Goal: Transaction & Acquisition: Purchase product/service

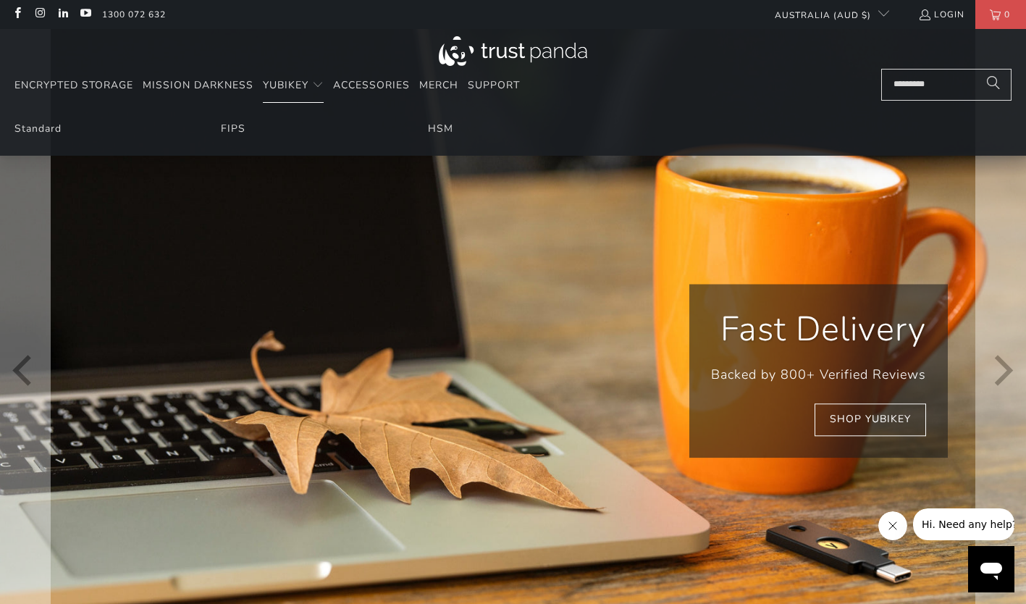
scroll to position [0, 190]
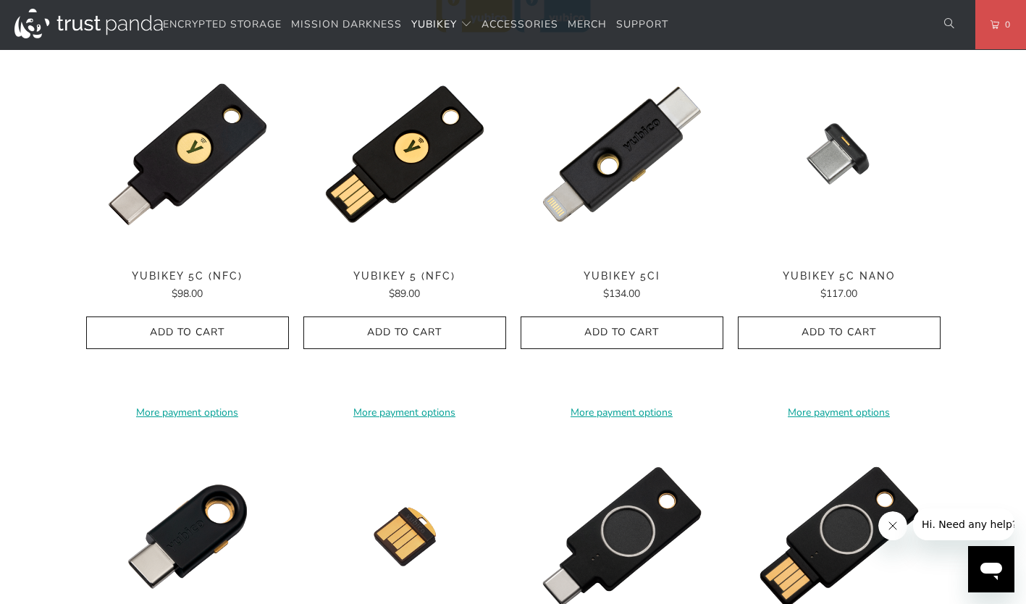
scroll to position [741, 0]
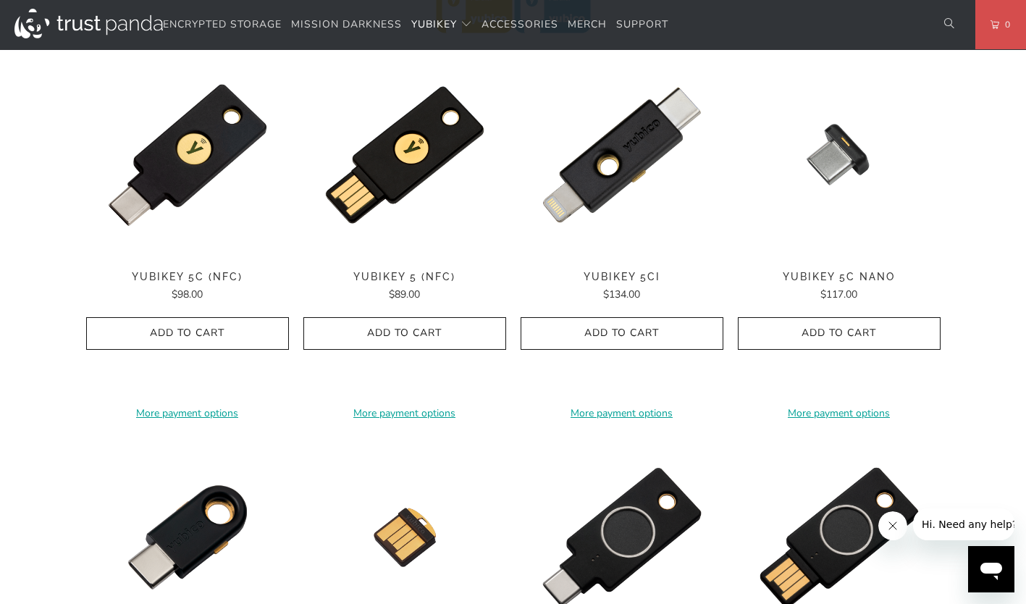
click at [181, 274] on span "YubiKey 5C (NFC)" at bounding box center [187, 277] width 203 height 12
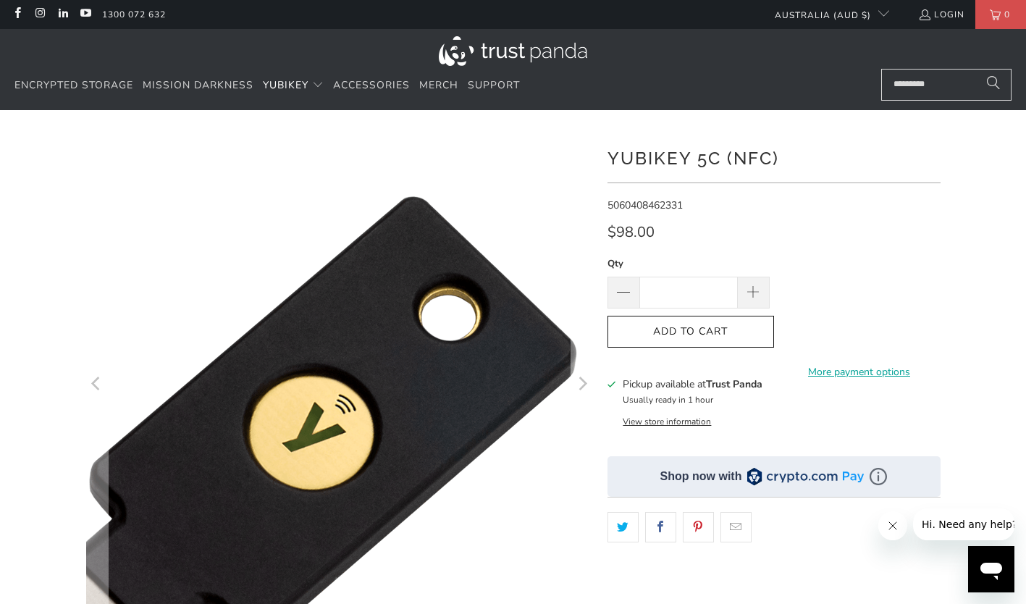
click at [374, 125] on div at bounding box center [513, 121] width 1026 height 22
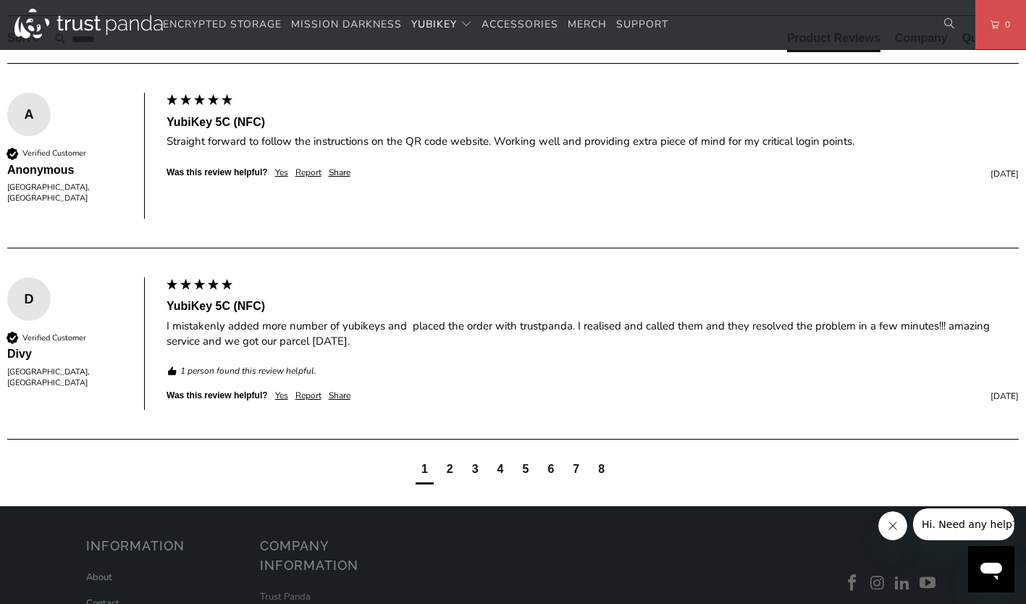
scroll to position [909, 0]
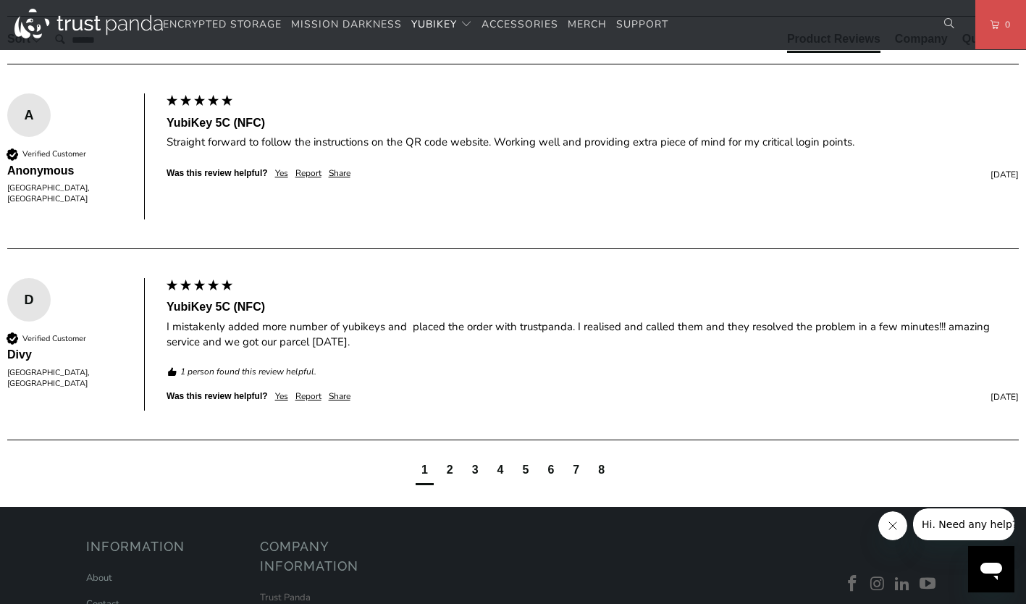
drag, startPoint x: 119, startPoint y: 237, endPoint x: 609, endPoint y: 251, distance: 489.6
click at [0, 0] on p "The YubiKey 5C NFC works with more online services and applications than any ot…" at bounding box center [0, 0] width 0 height 0
copy p "The YubiKey 5C NFC is FIDO and FIDO2 certified. It works with Google Chrome or …"
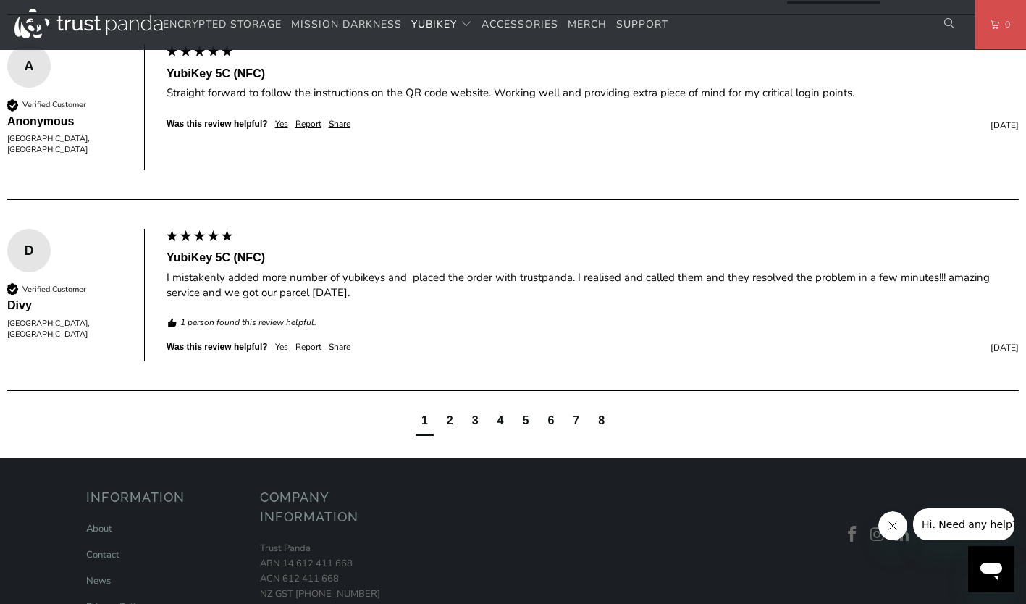
scroll to position [986, 0]
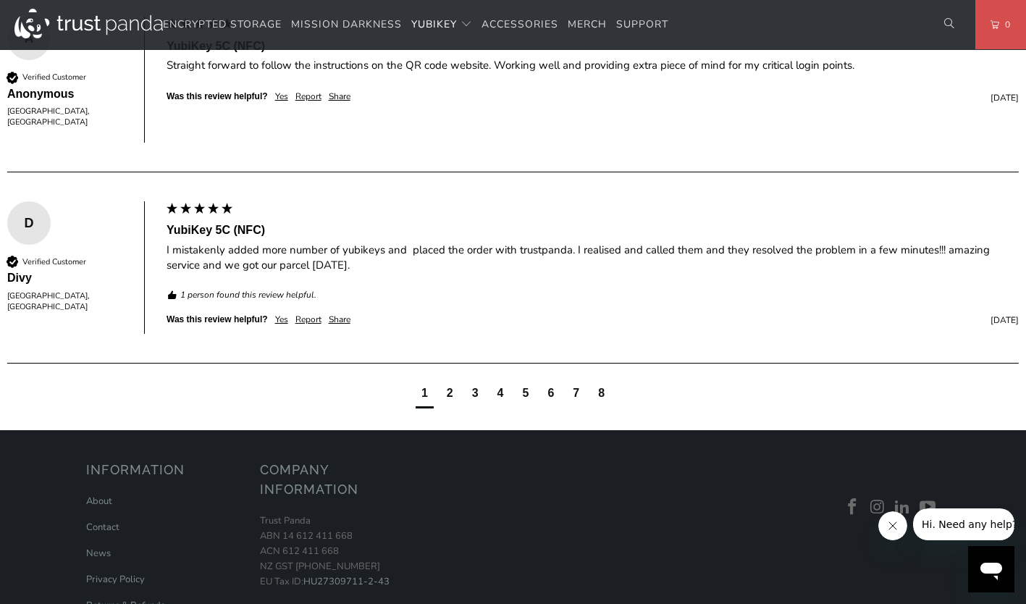
drag, startPoint x: 120, startPoint y: 374, endPoint x: 904, endPoint y: 370, distance: 784.0
click at [0, 0] on p "TAP-AND-GO - Just tap YubiKey 5C NFC to NFC-enabled Android, Windows 10 and iOS…" at bounding box center [0, 0] width 0 height 0
copy p "TAP-AND-GO - Just tap YubiKey 5C NFC to NFC-enabled Android, Windows 10 and iOS…"
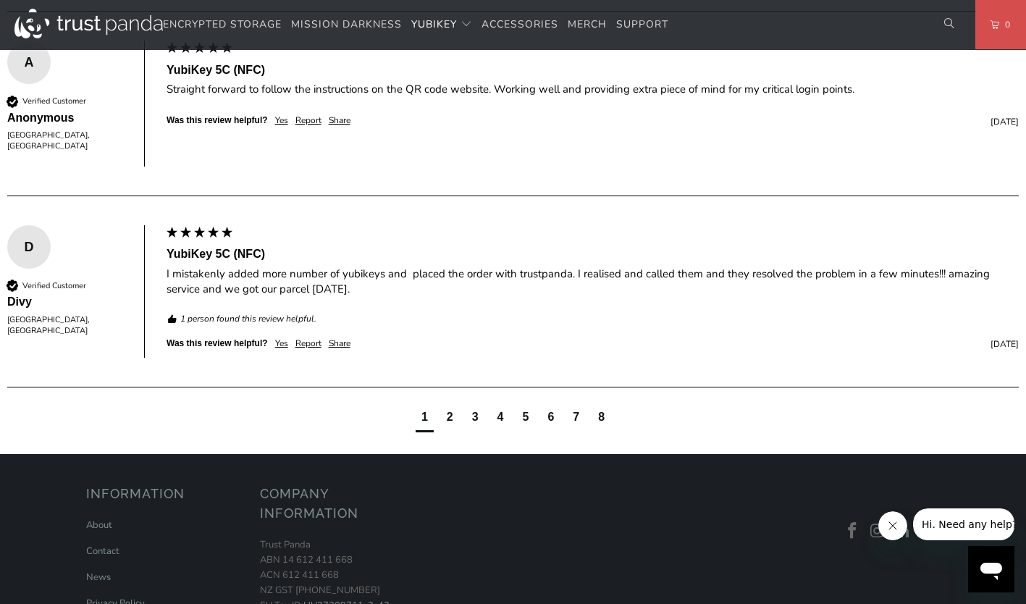
scroll to position [953, 0]
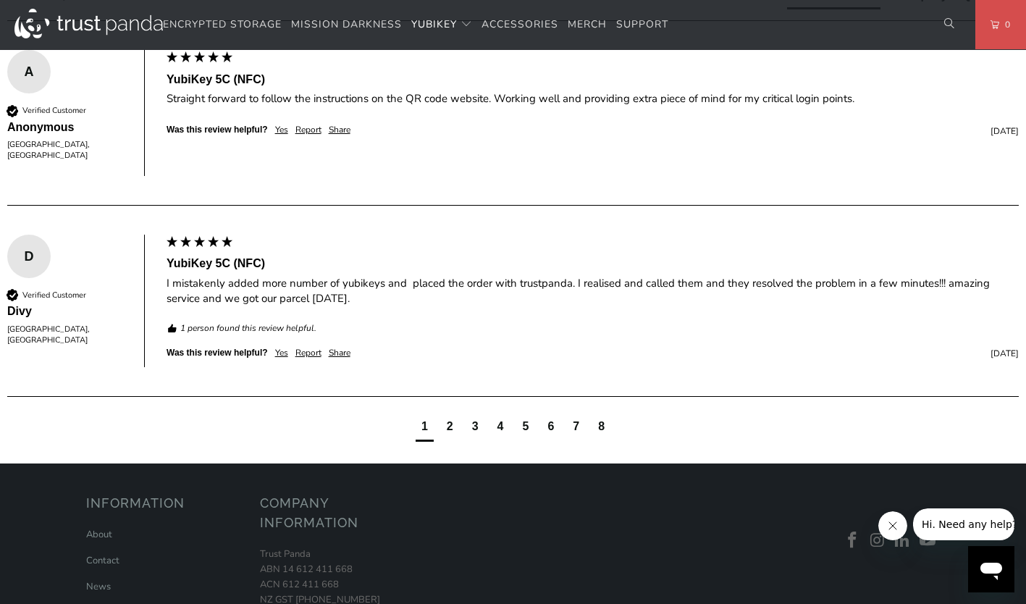
click at [0, 0] on p "SIMPLE - Most effective way to protect against account takeovers EASY - Intuiti…" at bounding box center [0, 0] width 0 height 0
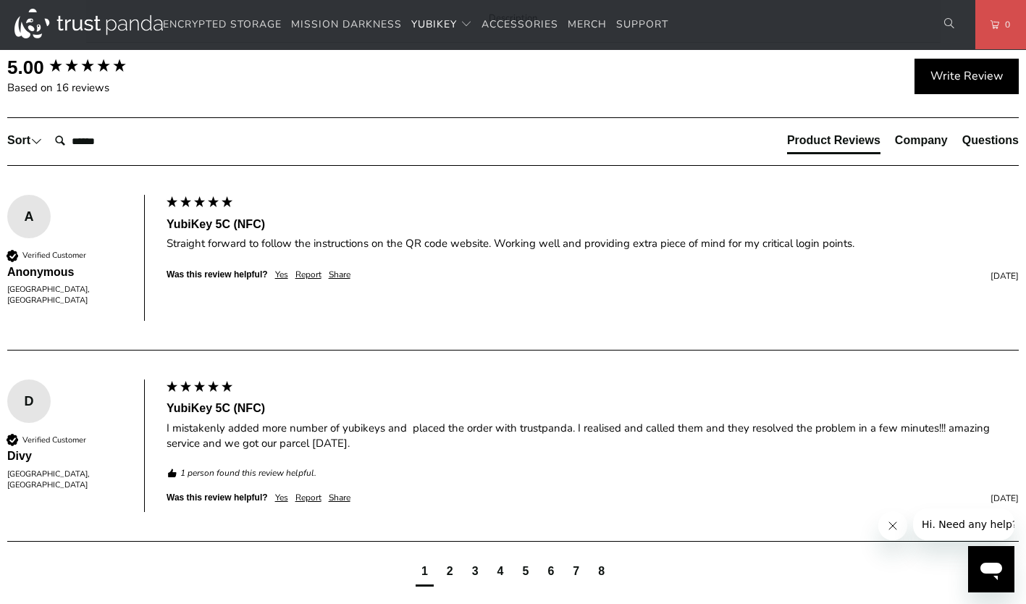
scroll to position [805, 0]
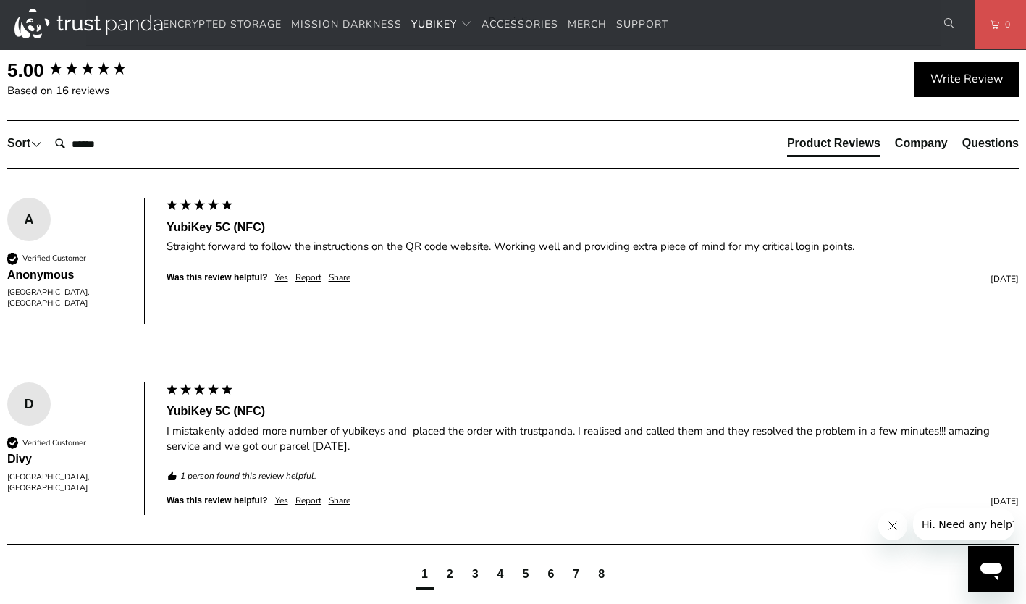
drag, startPoint x: 120, startPoint y: 163, endPoint x: 765, endPoint y: 164, distance: 645.0
click at [0, 0] on p "The YubiKey 5C NFC works with more online services and applications than any ot…" at bounding box center [0, 0] width 0 height 0
copy p "Secure your login and protect your account with hundreds of services like Gmail…"
click at [0, 0] on span "Specifications" at bounding box center [0, 0] width 0 height 0
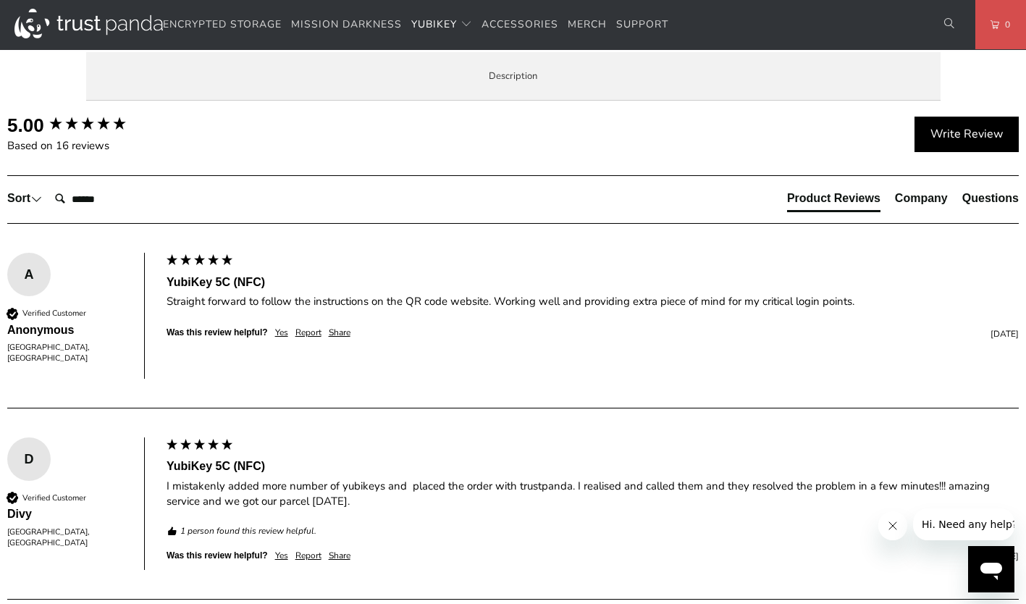
scroll to position [738, 0]
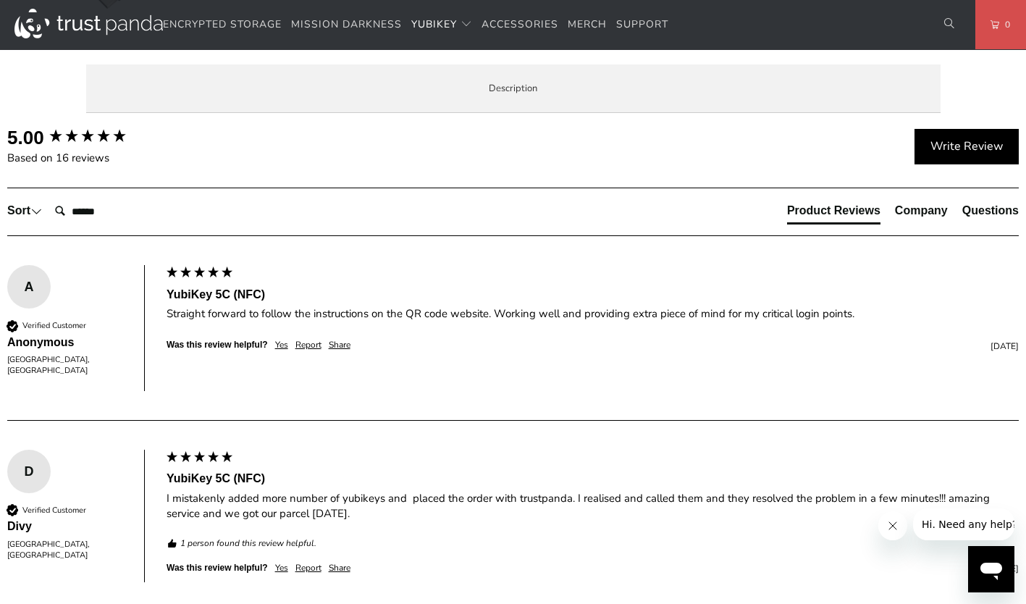
click at [0, 0] on span "Enterprise and Government" at bounding box center [0, 0] width 0 height 0
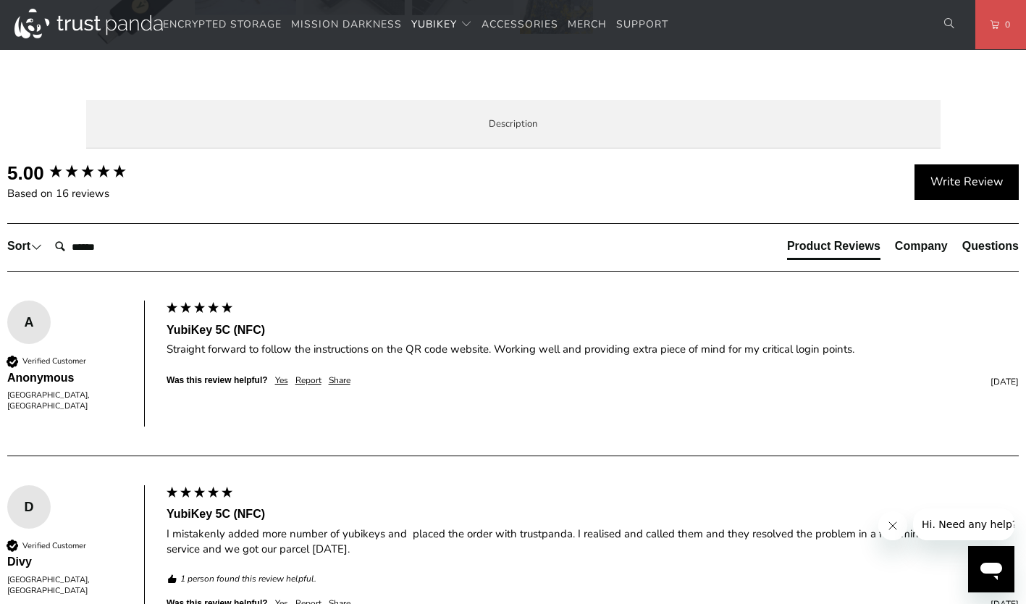
scroll to position [699, 0]
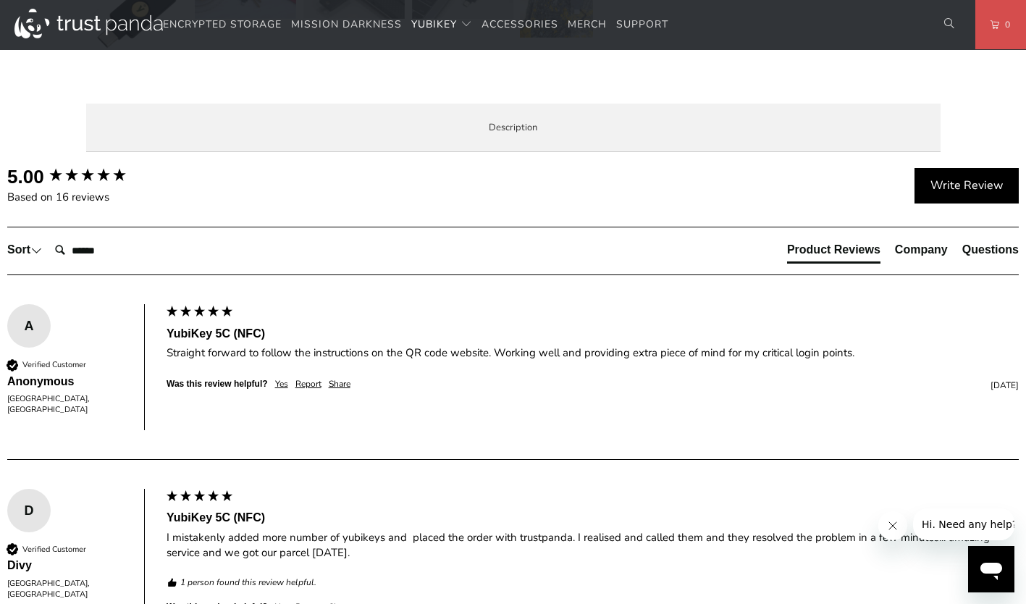
click at [0, 0] on span "Local Service & Support" at bounding box center [0, 0] width 0 height 0
click at [0, 0] on span "Overview" at bounding box center [0, 0] width 0 height 0
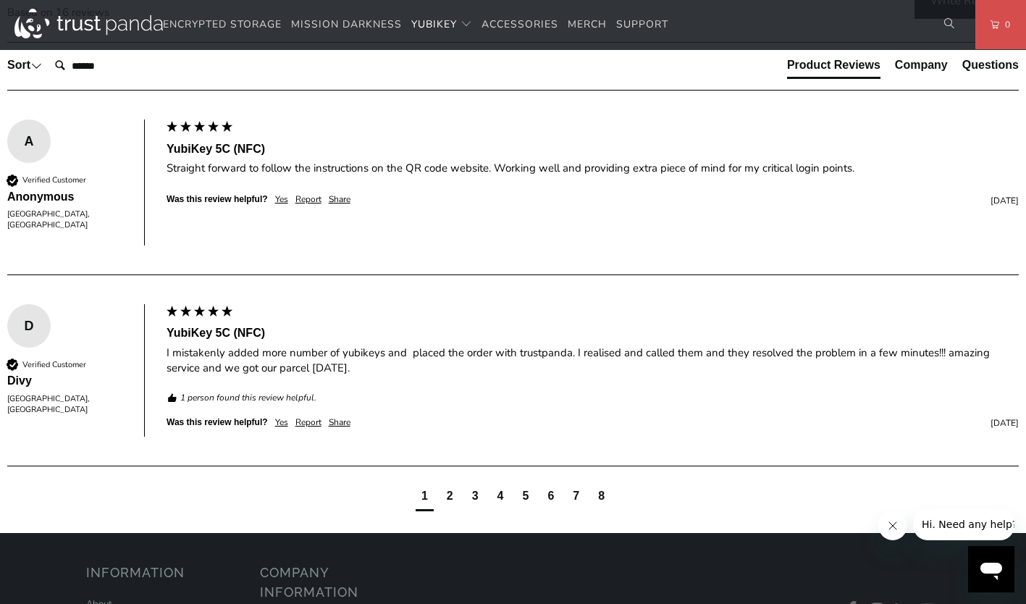
scroll to position [885, 0]
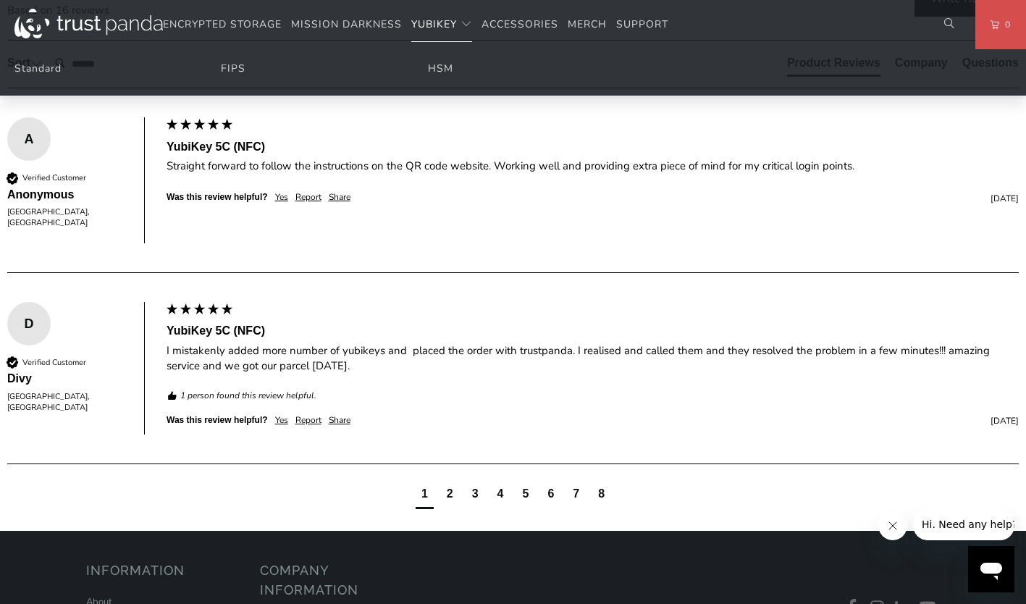
click at [448, 20] on span "YubiKey" at bounding box center [434, 24] width 46 height 14
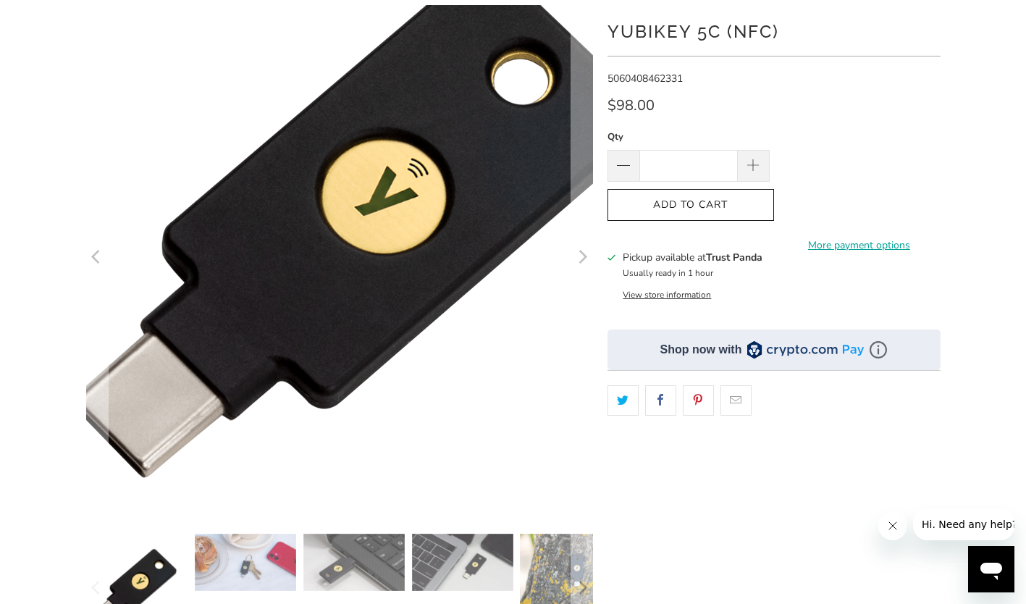
scroll to position [0, 0]
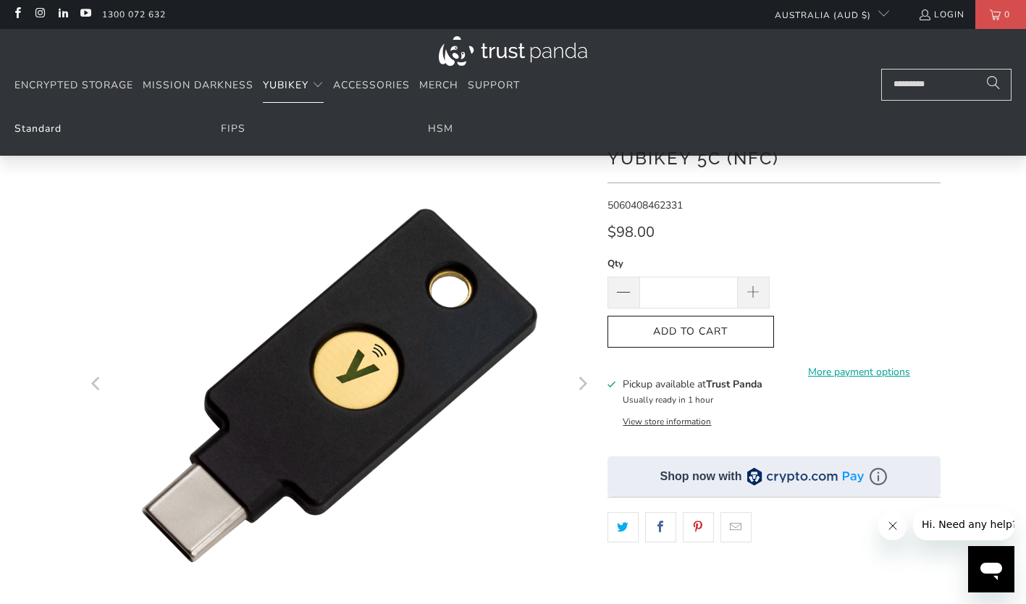
click at [56, 130] on link "Standard" at bounding box center [37, 129] width 47 height 14
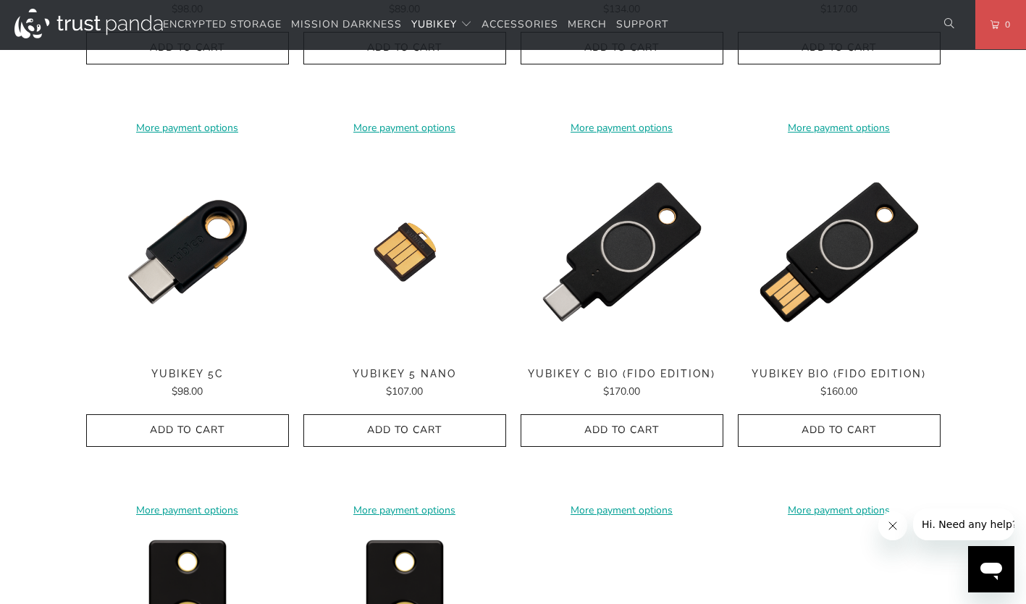
scroll to position [1027, 0]
click at [22, 52] on div "Home / [PERSON_NAME] for Businesses and Professionals YubiKey 5 Series Multi-pr…" at bounding box center [513, 10] width 1026 height 1855
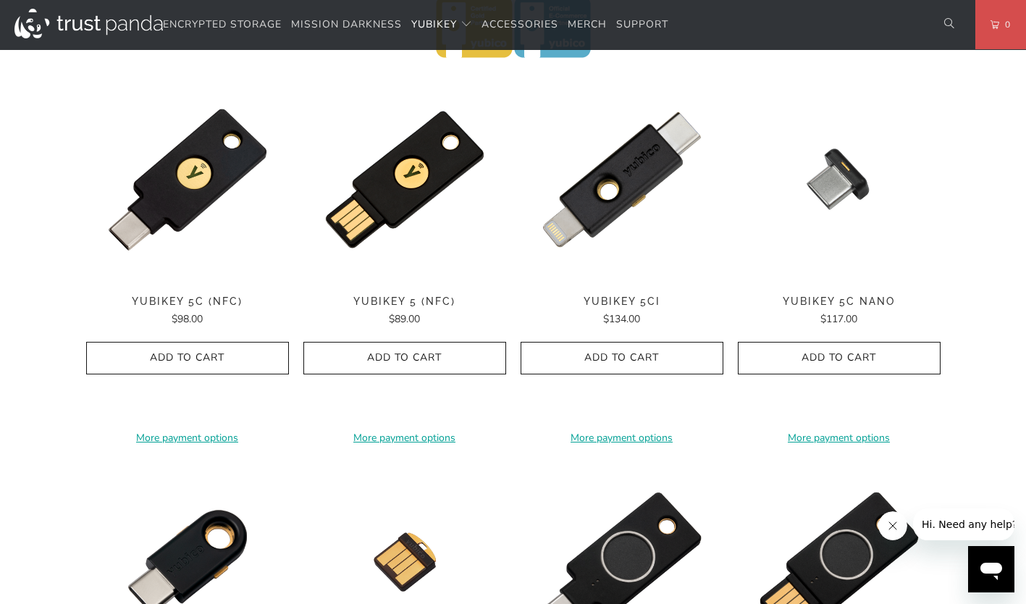
scroll to position [716, 0]
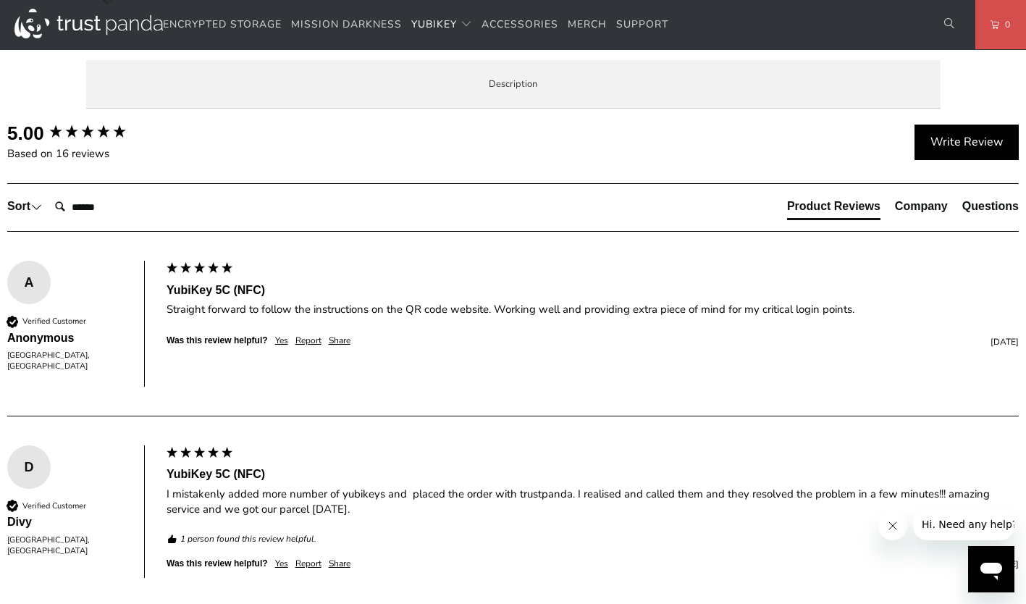
scroll to position [1058, 0]
